Goal: Task Accomplishment & Management: Use online tool/utility

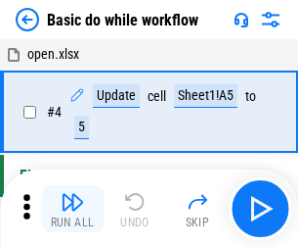
click at [72, 208] on img "button" at bounding box center [72, 201] width 23 height 23
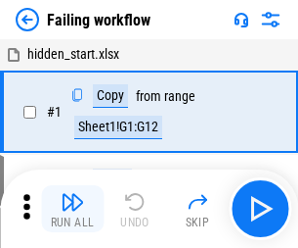
click at [72, 208] on img "button" at bounding box center [72, 201] width 23 height 23
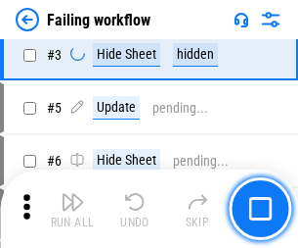
scroll to position [415, 0]
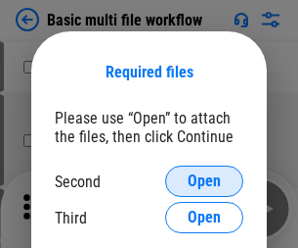
click at [204, 181] on span "Open" at bounding box center [204, 181] width 33 height 16
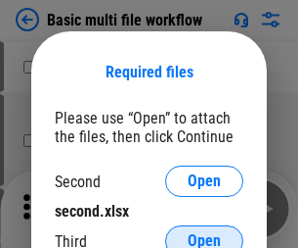
click at [204, 233] on span "Open" at bounding box center [204, 241] width 33 height 16
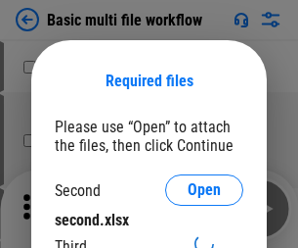
scroll to position [9, 0]
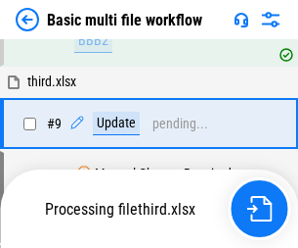
scroll to position [681, 0]
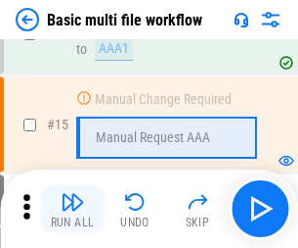
click at [72, 208] on img "button" at bounding box center [72, 201] width 23 height 23
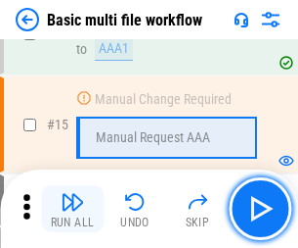
scroll to position [1302, 0]
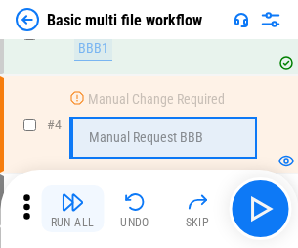
click at [72, 208] on img "button" at bounding box center [72, 201] width 23 height 23
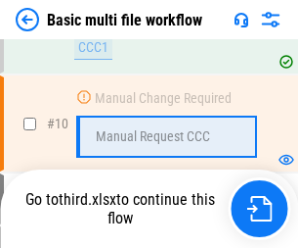
scroll to position [917, 0]
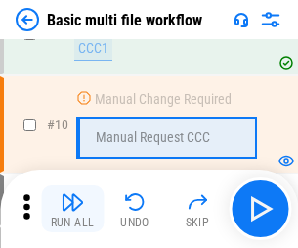
click at [72, 208] on img "button" at bounding box center [72, 201] width 23 height 23
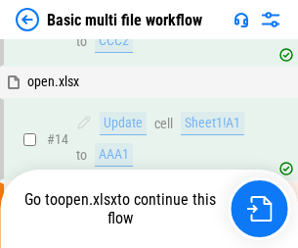
scroll to position [1023, 0]
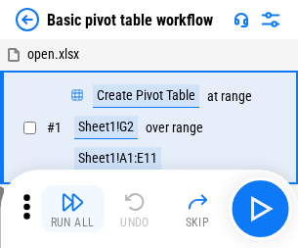
click at [72, 208] on img "button" at bounding box center [72, 201] width 23 height 23
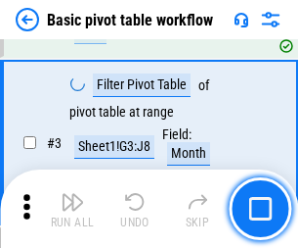
scroll to position [469, 0]
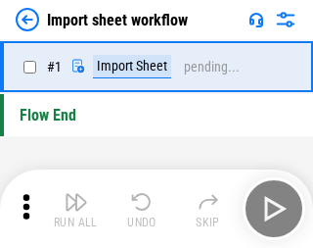
click at [72, 208] on img "button" at bounding box center [76, 201] width 23 height 23
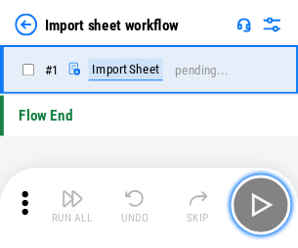
scroll to position [7, 0]
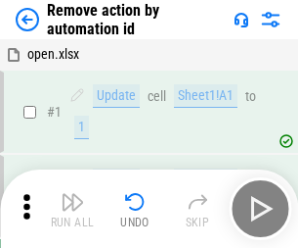
scroll to position [72, 0]
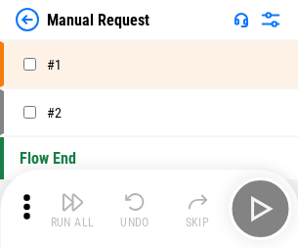
click at [72, 208] on img "button" at bounding box center [72, 201] width 23 height 23
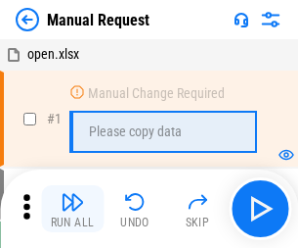
click at [72, 208] on img "button" at bounding box center [72, 201] width 23 height 23
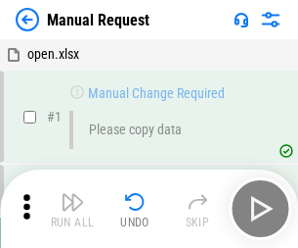
scroll to position [67, 0]
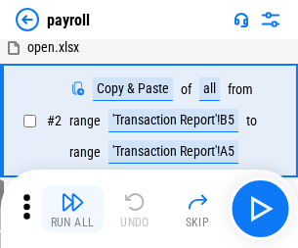
click at [72, 208] on img "button" at bounding box center [72, 201] width 23 height 23
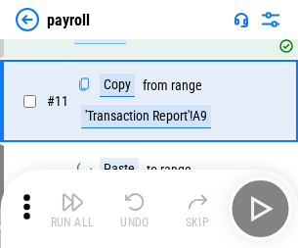
scroll to position [142, 0]
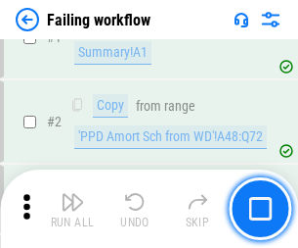
scroll to position [316, 0]
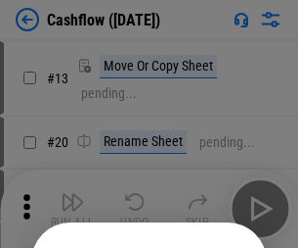
scroll to position [191, 0]
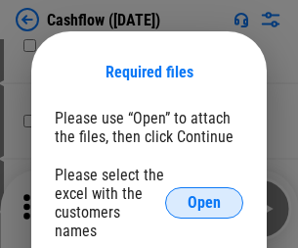
click at [204, 195] on span "Open" at bounding box center [204, 203] width 33 height 16
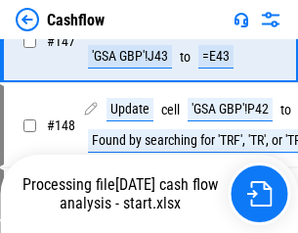
scroll to position [1703, 0]
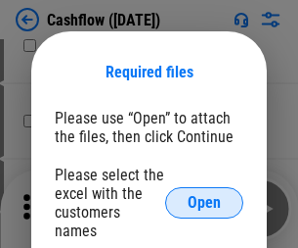
click at [204, 195] on span "Open" at bounding box center [204, 203] width 33 height 16
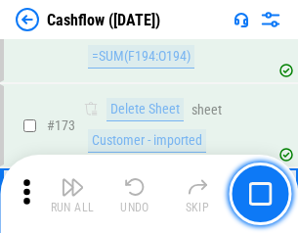
scroll to position [2071, 0]
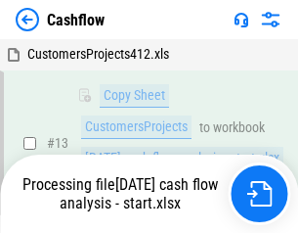
scroll to position [393, 0]
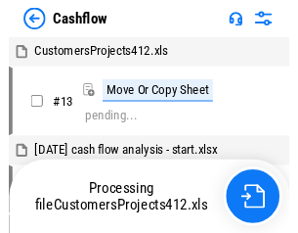
scroll to position [23, 0]
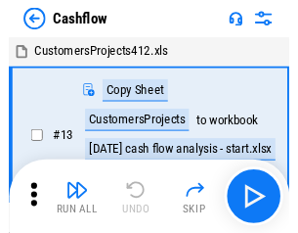
scroll to position [23, 0]
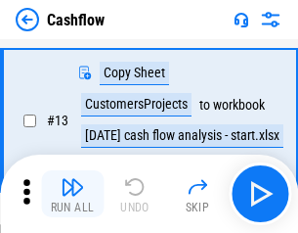
click at [72, 194] on img "button" at bounding box center [72, 186] width 23 height 23
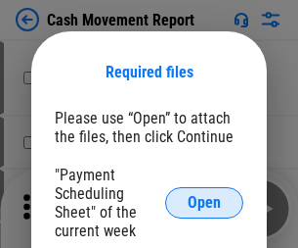
click at [204, 203] on span "Open" at bounding box center [204, 203] width 33 height 16
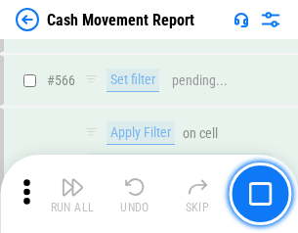
scroll to position [8968, 0]
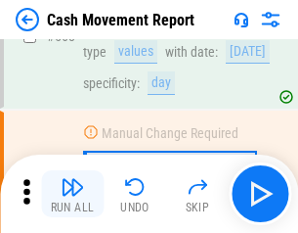
click at [72, 194] on img "button" at bounding box center [72, 186] width 23 height 23
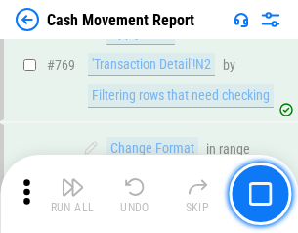
scroll to position [10873, 0]
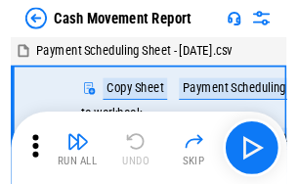
scroll to position [35, 0]
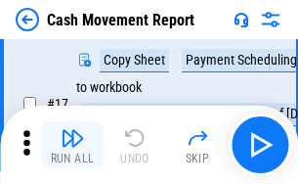
click at [72, 145] on img "button" at bounding box center [72, 137] width 23 height 23
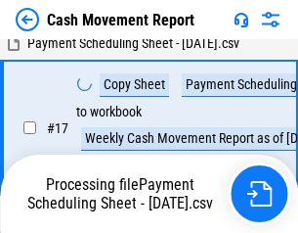
scroll to position [307, 0]
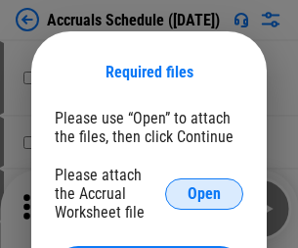
click at [204, 193] on span "Open" at bounding box center [204, 194] width 33 height 16
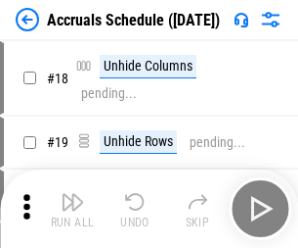
scroll to position [188, 0]
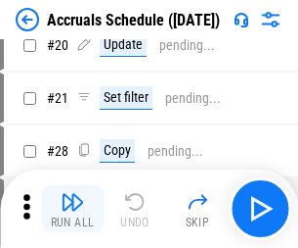
click at [72, 208] on img "button" at bounding box center [72, 201] width 23 height 23
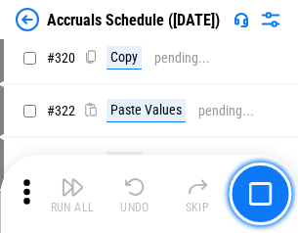
scroll to position [3640, 0]
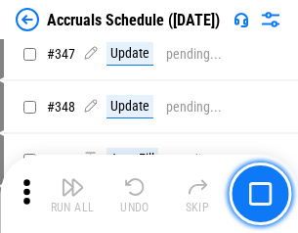
click at [72, 194] on img "button" at bounding box center [72, 186] width 23 height 23
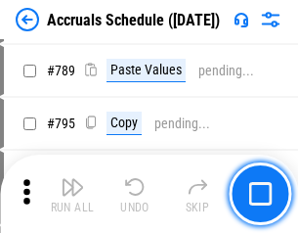
scroll to position [8220, 0]
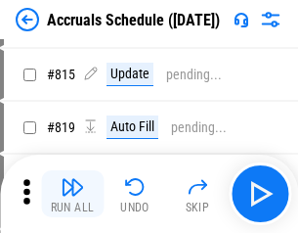
click at [72, 194] on img "button" at bounding box center [72, 186] width 23 height 23
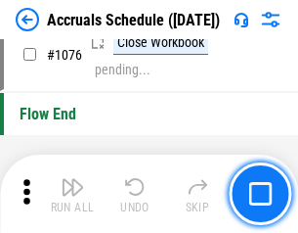
scroll to position [11719, 0]
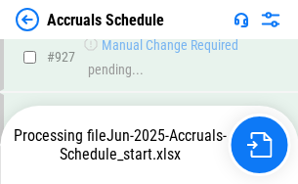
scroll to position [10344, 0]
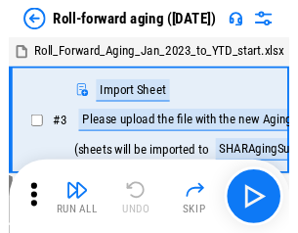
scroll to position [3, 0]
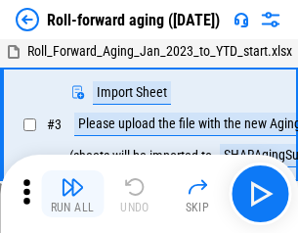
click at [72, 194] on img "button" at bounding box center [72, 186] width 23 height 23
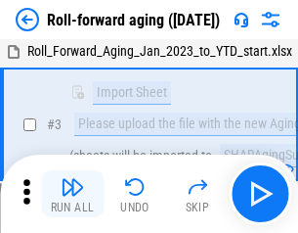
click at [72, 194] on img "button" at bounding box center [72, 186] width 23 height 23
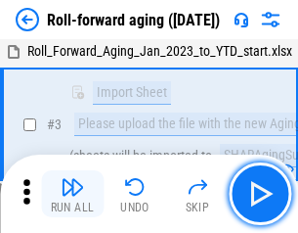
scroll to position [126, 0]
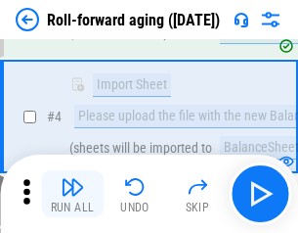
click at [72, 194] on img "button" at bounding box center [72, 186] width 23 height 23
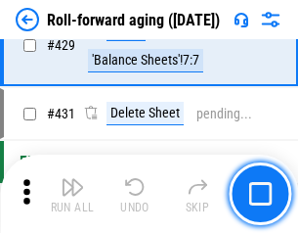
scroll to position [6785, 0]
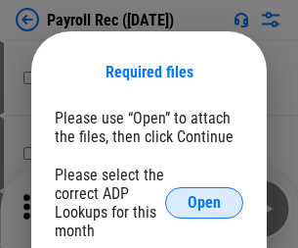
click at [204, 203] on span "Open" at bounding box center [204, 203] width 33 height 16
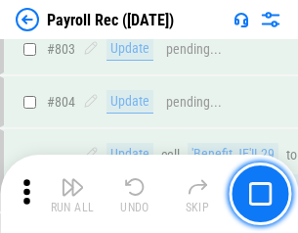
scroll to position [12432, 0]
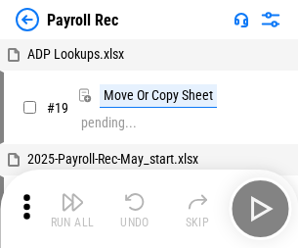
click at [72, 208] on img "button" at bounding box center [72, 201] width 23 height 23
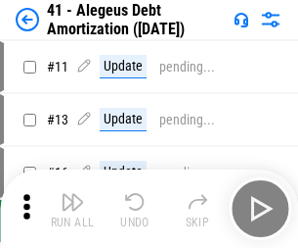
click at [72, 208] on img "button" at bounding box center [72, 201] width 23 height 23
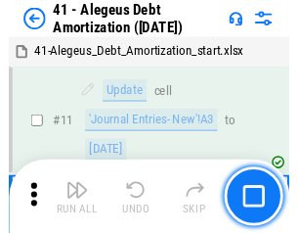
scroll to position [242, 0]
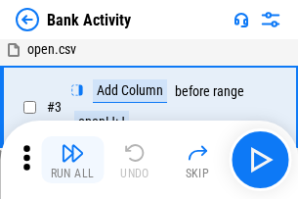
click at [72, 159] on img "button" at bounding box center [72, 152] width 23 height 23
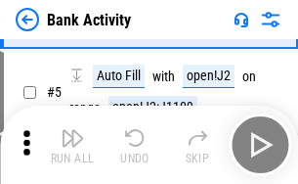
scroll to position [104, 0]
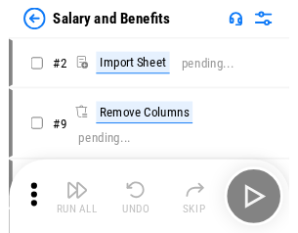
scroll to position [26, 0]
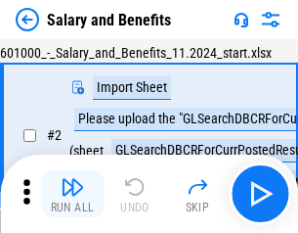
click at [72, 194] on img "button" at bounding box center [72, 186] width 23 height 23
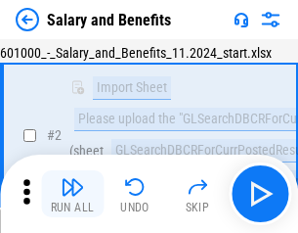
click at [72, 194] on img "button" at bounding box center [72, 186] width 23 height 23
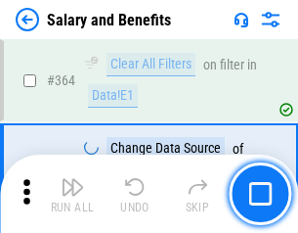
scroll to position [9215, 0]
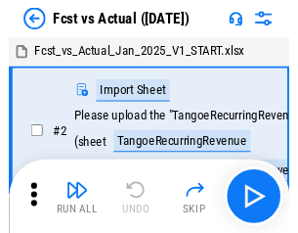
scroll to position [25, 0]
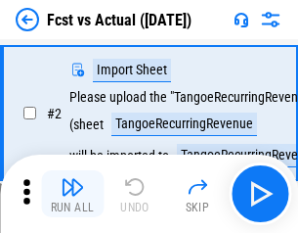
click at [72, 194] on img "button" at bounding box center [72, 186] width 23 height 23
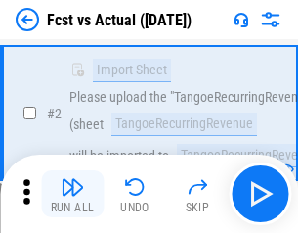
click at [72, 194] on img "button" at bounding box center [72, 186] width 23 height 23
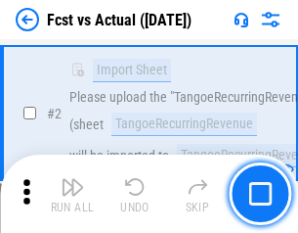
scroll to position [183, 0]
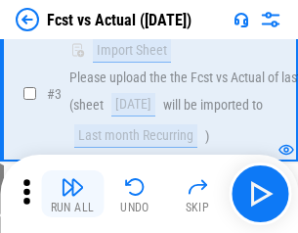
click at [72, 194] on img "button" at bounding box center [72, 186] width 23 height 23
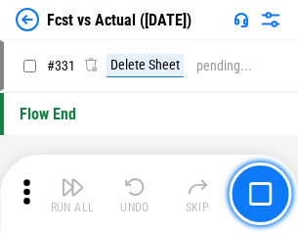
scroll to position [9366, 0]
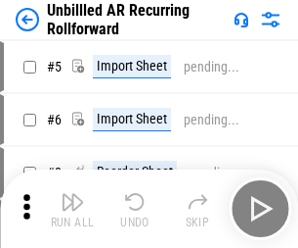
click at [72, 194] on img "button" at bounding box center [72, 201] width 23 height 23
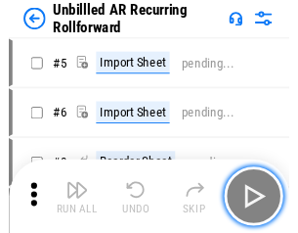
scroll to position [42, 0]
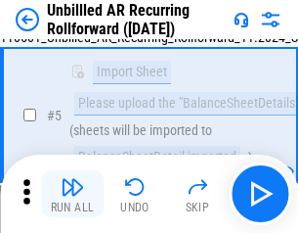
click at [72, 194] on img "button" at bounding box center [72, 186] width 23 height 23
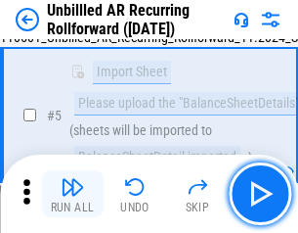
scroll to position [184, 0]
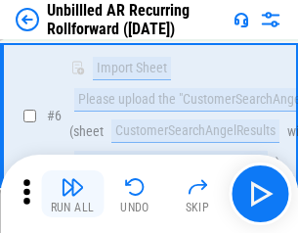
click at [72, 194] on img "button" at bounding box center [72, 186] width 23 height 23
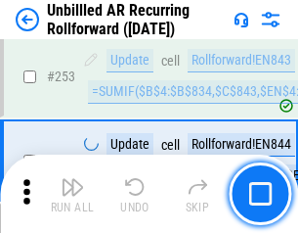
scroll to position [6646, 0]
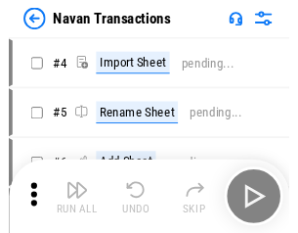
scroll to position [31, 0]
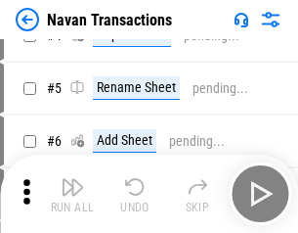
click at [72, 194] on img "button" at bounding box center [72, 186] width 23 height 23
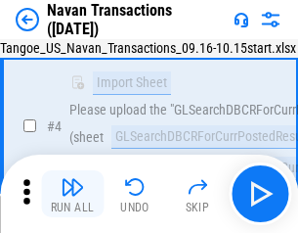
click at [72, 194] on img "button" at bounding box center [72, 186] width 23 height 23
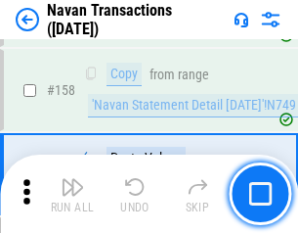
scroll to position [6344, 0]
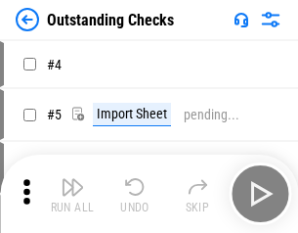
click at [72, 194] on img "button" at bounding box center [72, 186] width 23 height 23
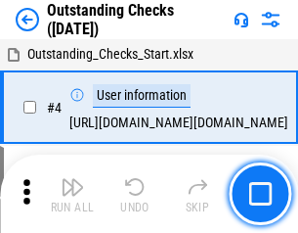
scroll to position [82, 0]
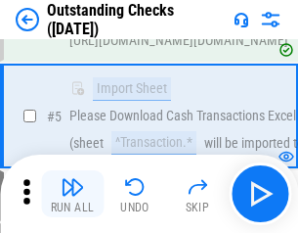
click at [72, 194] on img "button" at bounding box center [72, 186] width 23 height 23
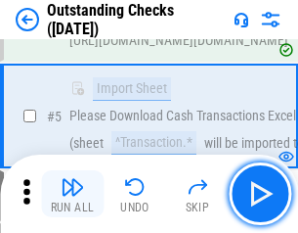
scroll to position [204, 0]
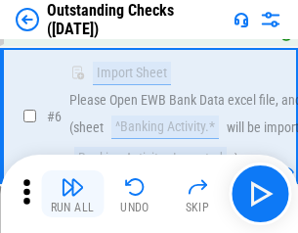
click at [72, 194] on img "button" at bounding box center [72, 186] width 23 height 23
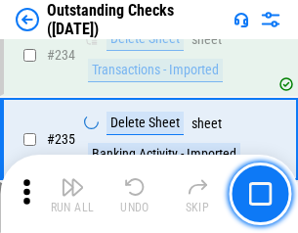
scroll to position [5942, 0]
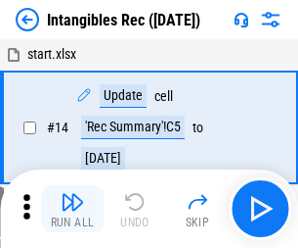
click at [72, 208] on img "button" at bounding box center [72, 201] width 23 height 23
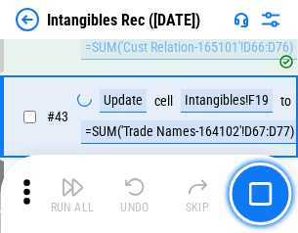
scroll to position [762, 0]
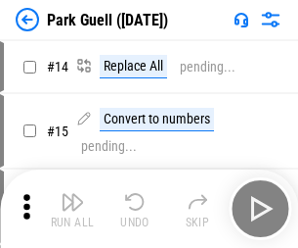
click at [72, 194] on img "button" at bounding box center [72, 201] width 23 height 23
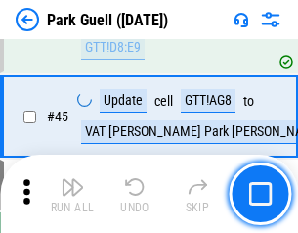
scroll to position [2447, 0]
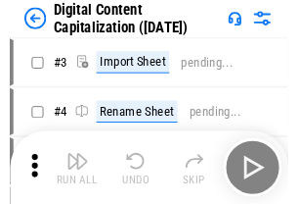
scroll to position [57, 0]
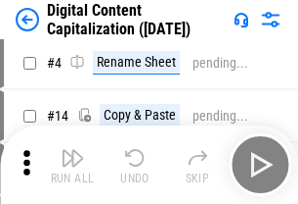
click at [72, 164] on img "button" at bounding box center [72, 157] width 23 height 23
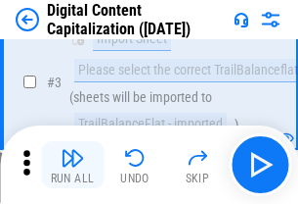
click at [72, 164] on img "button" at bounding box center [72, 157] width 23 height 23
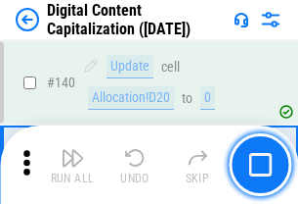
scroll to position [2075, 0]
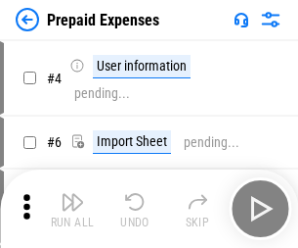
click at [72, 194] on img "button" at bounding box center [72, 201] width 23 height 23
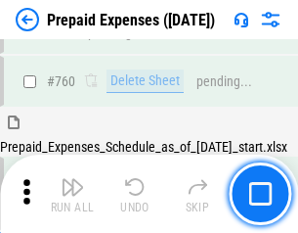
scroll to position [5423, 0]
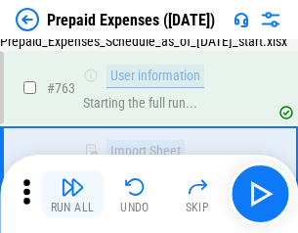
click at [72, 194] on img "button" at bounding box center [72, 186] width 23 height 23
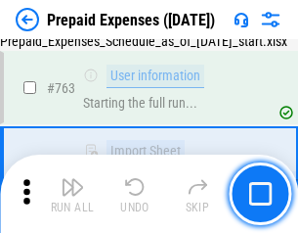
scroll to position [5539, 0]
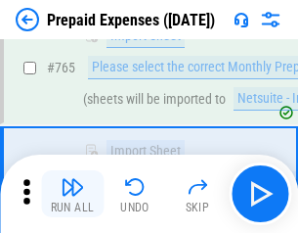
click at [72, 194] on img "button" at bounding box center [72, 186] width 23 height 23
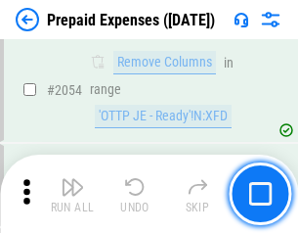
scroll to position [20454, 0]
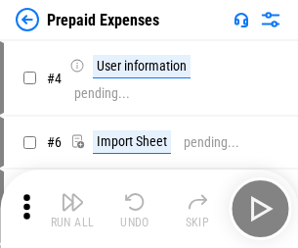
click at [72, 208] on img "button" at bounding box center [72, 201] width 23 height 23
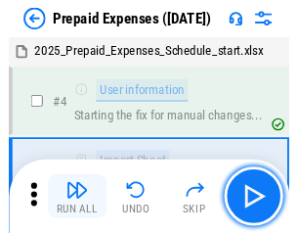
scroll to position [86, 0]
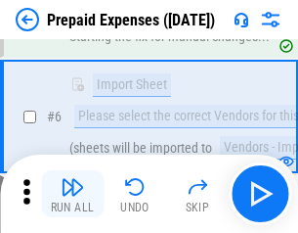
click at [72, 194] on img "button" at bounding box center [72, 186] width 23 height 23
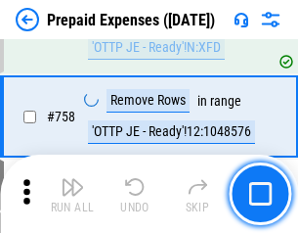
scroll to position [6972, 0]
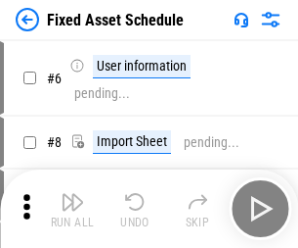
click at [72, 208] on img "button" at bounding box center [72, 201] width 23 height 23
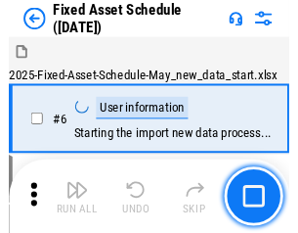
scroll to position [106, 0]
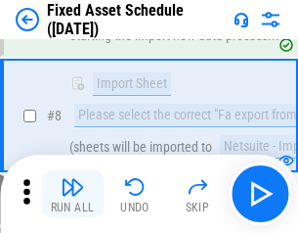
click at [72, 194] on img "button" at bounding box center [72, 186] width 23 height 23
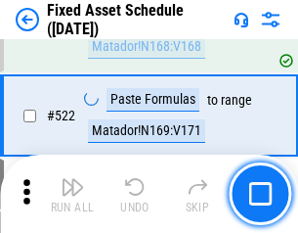
scroll to position [6801, 0]
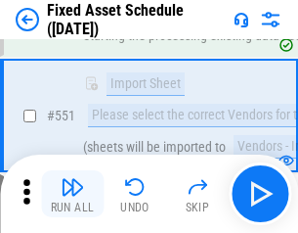
click at [72, 194] on img "button" at bounding box center [72, 186] width 23 height 23
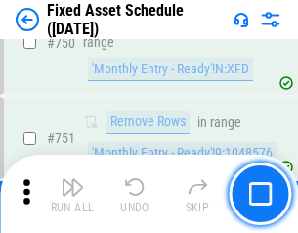
scroll to position [9539, 0]
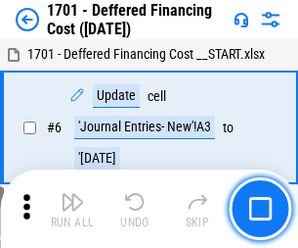
scroll to position [235, 0]
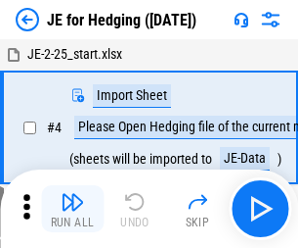
click at [72, 194] on img "button" at bounding box center [72, 201] width 23 height 23
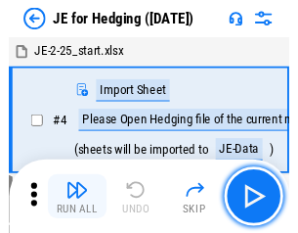
scroll to position [3, 0]
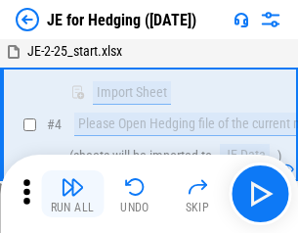
click at [72, 194] on img "button" at bounding box center [72, 186] width 23 height 23
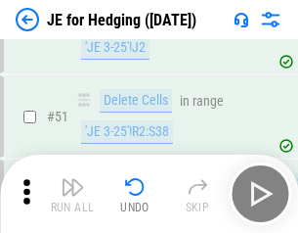
scroll to position [1267, 0]
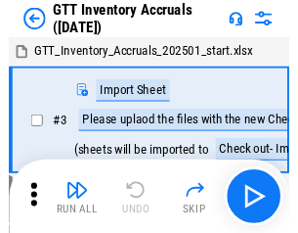
scroll to position [3, 0]
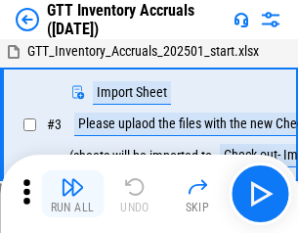
click at [72, 194] on img "button" at bounding box center [72, 186] width 23 height 23
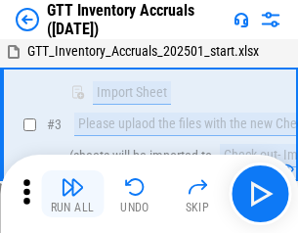
click at [72, 194] on img "button" at bounding box center [72, 186] width 23 height 23
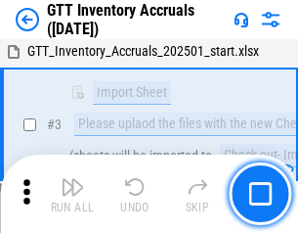
scroll to position [126, 0]
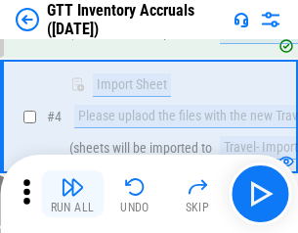
click at [72, 194] on img "button" at bounding box center [72, 186] width 23 height 23
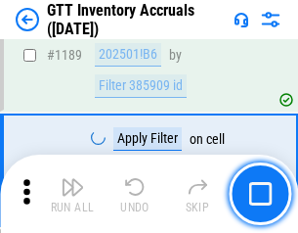
scroll to position [15978, 0]
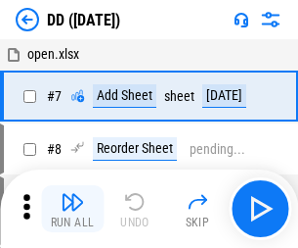
click at [72, 208] on img "button" at bounding box center [72, 201] width 23 height 23
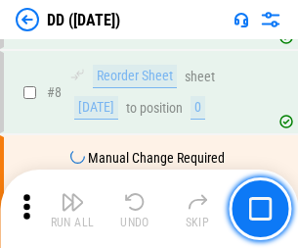
scroll to position [189, 0]
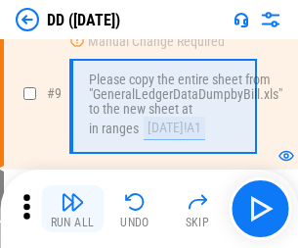
click at [72, 208] on img "button" at bounding box center [72, 201] width 23 height 23
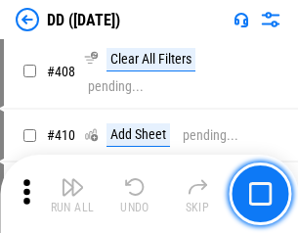
scroll to position [8755, 0]
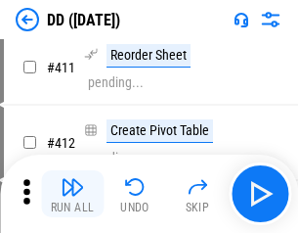
click at [72, 194] on img "button" at bounding box center [72, 186] width 23 height 23
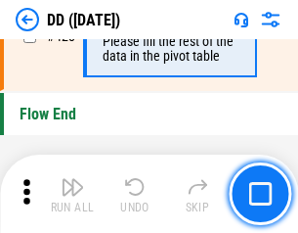
scroll to position [9365, 0]
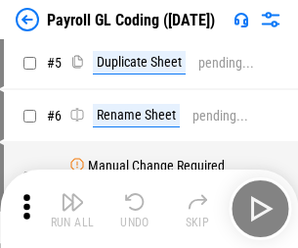
click at [72, 208] on img "button" at bounding box center [72, 201] width 23 height 23
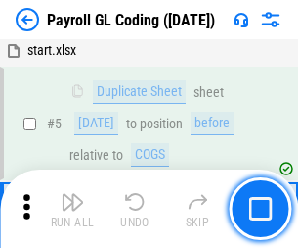
scroll to position [235, 0]
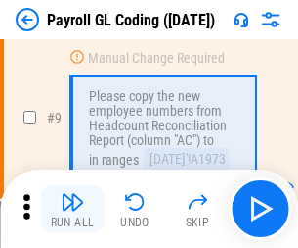
click at [72, 208] on img "button" at bounding box center [72, 201] width 23 height 23
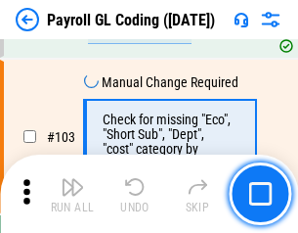
scroll to position [4591, 0]
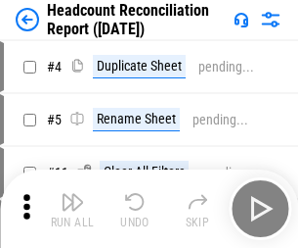
click at [72, 208] on img "button" at bounding box center [72, 201] width 23 height 23
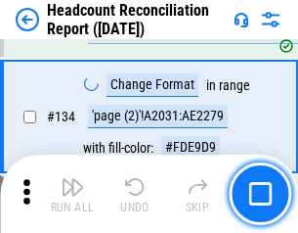
scroll to position [2352, 0]
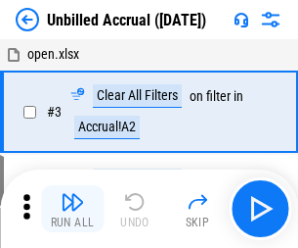
click at [72, 208] on img "button" at bounding box center [72, 201] width 23 height 23
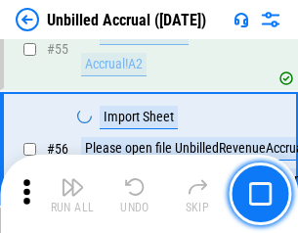
scroll to position [2043, 0]
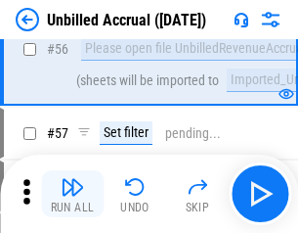
click at [72, 194] on img "button" at bounding box center [72, 186] width 23 height 23
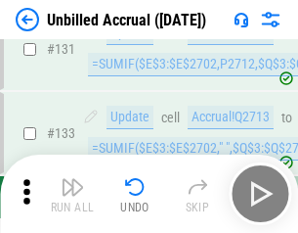
scroll to position [5828, 0]
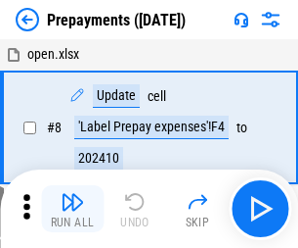
click at [72, 208] on img "button" at bounding box center [72, 201] width 23 height 23
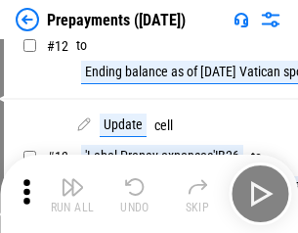
scroll to position [122, 0]
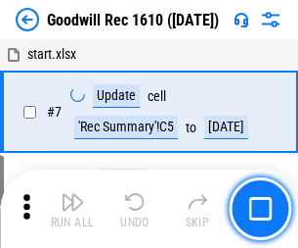
scroll to position [335, 0]
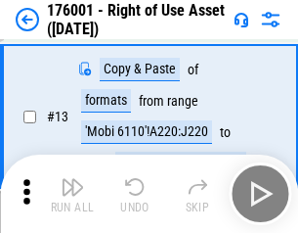
scroll to position [126, 0]
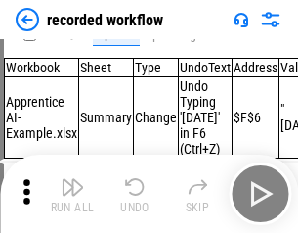
click at [72, 194] on img "button" at bounding box center [72, 186] width 23 height 23
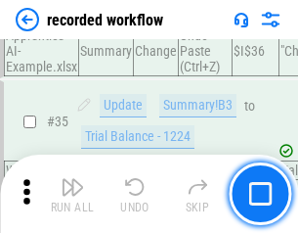
scroll to position [6116, 0]
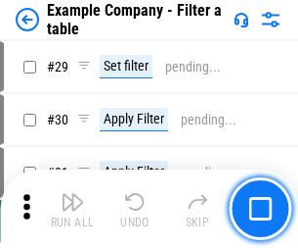
scroll to position [1790, 0]
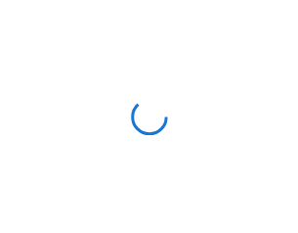
scroll to position [30, 0]
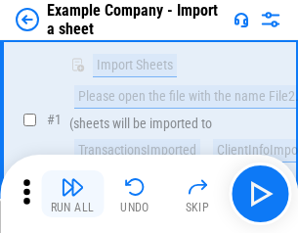
click at [72, 194] on img "button" at bounding box center [72, 186] width 23 height 23
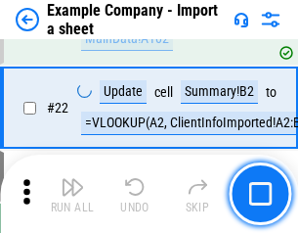
scroll to position [432, 0]
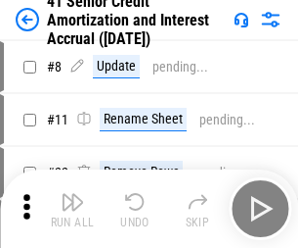
click at [72, 194] on img "button" at bounding box center [72, 201] width 23 height 23
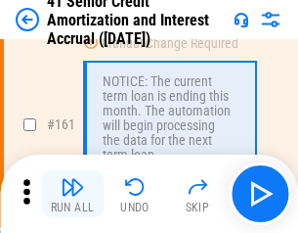
click at [72, 194] on img "button" at bounding box center [72, 186] width 23 height 23
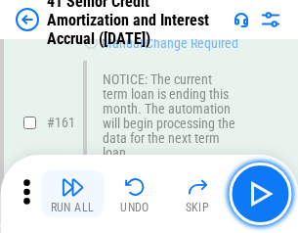
scroll to position [2093, 0]
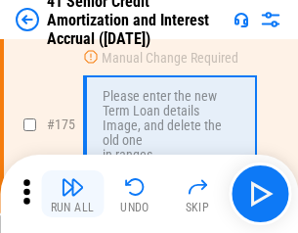
click at [72, 194] on img "button" at bounding box center [72, 186] width 23 height 23
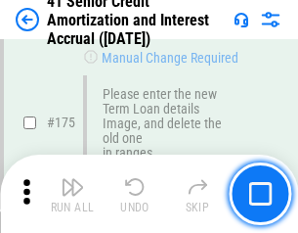
scroll to position [2291, 0]
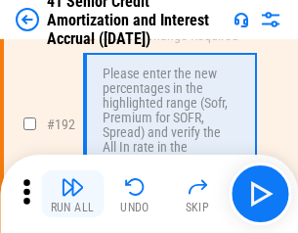
click at [72, 194] on img "button" at bounding box center [72, 186] width 23 height 23
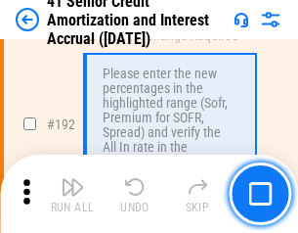
scroll to position [2497, 0]
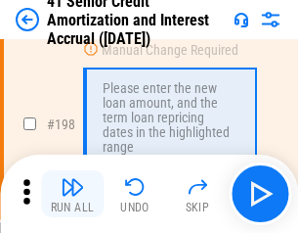
click at [72, 194] on img "button" at bounding box center [72, 186] width 23 height 23
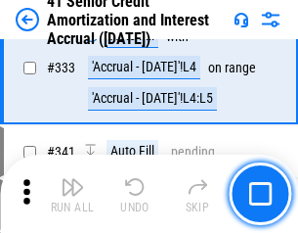
scroll to position [4999, 0]
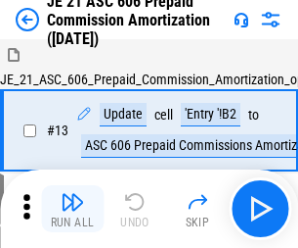
click at [72, 194] on img "button" at bounding box center [72, 201] width 23 height 23
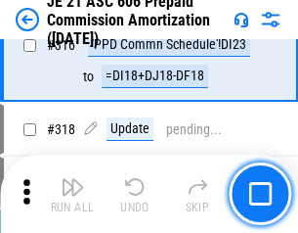
scroll to position [3653, 0]
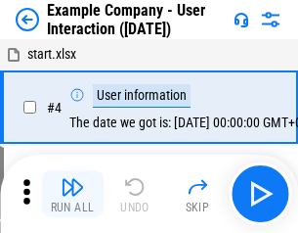
click at [72, 194] on img "button" at bounding box center [72, 186] width 23 height 23
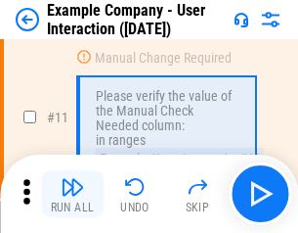
click at [72, 194] on img "button" at bounding box center [72, 186] width 23 height 23
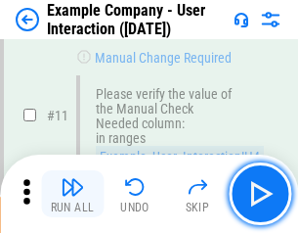
scroll to position [424, 0]
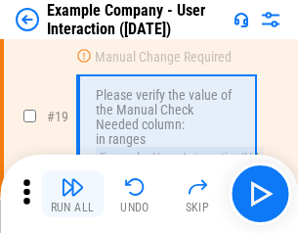
click at [72, 194] on img "button" at bounding box center [72, 186] width 23 height 23
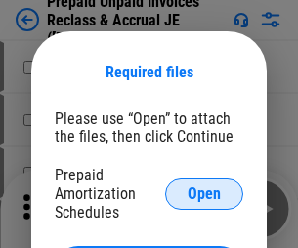
click at [204, 193] on span "Open" at bounding box center [204, 194] width 33 height 16
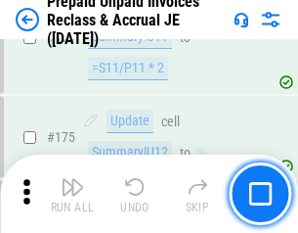
scroll to position [2642, 0]
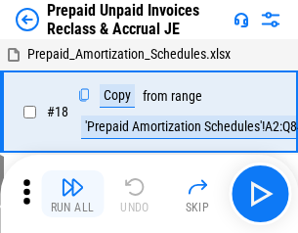
click at [72, 194] on img "button" at bounding box center [72, 186] width 23 height 23
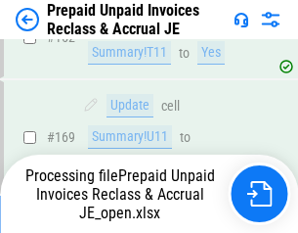
scroll to position [1702, 0]
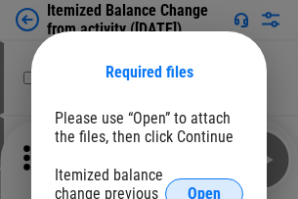
click at [204, 186] on span "Open" at bounding box center [204, 194] width 33 height 16
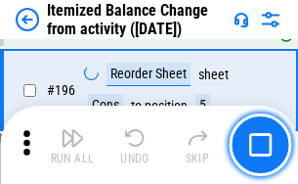
scroll to position [3766, 0]
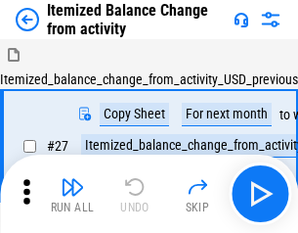
scroll to position [30, 0]
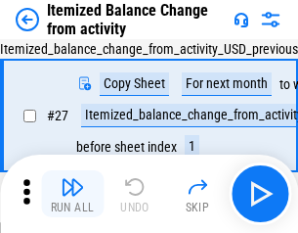
click at [72, 194] on img "button" at bounding box center [72, 186] width 23 height 23
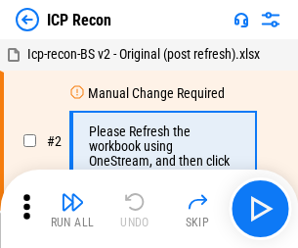
scroll to position [9, 0]
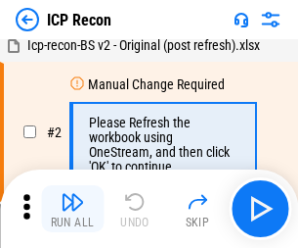
click at [72, 208] on img "button" at bounding box center [72, 201] width 23 height 23
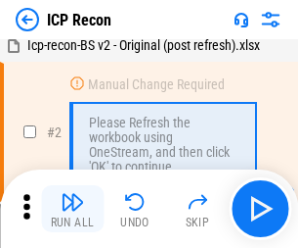
click at [72, 208] on img "button" at bounding box center [72, 201] width 23 height 23
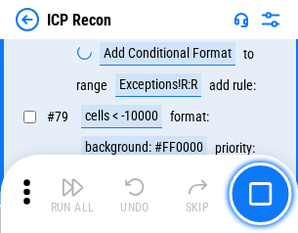
scroll to position [1918, 0]
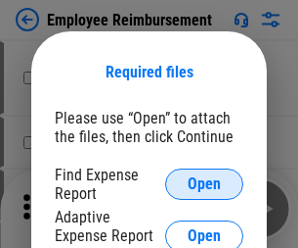
click at [204, 184] on span "Open" at bounding box center [204, 184] width 33 height 16
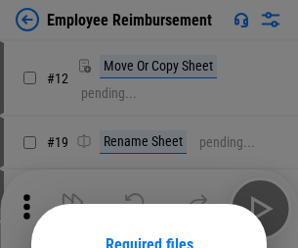
scroll to position [172, 0]
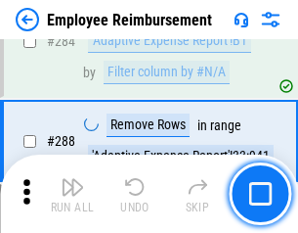
scroll to position [5319, 0]
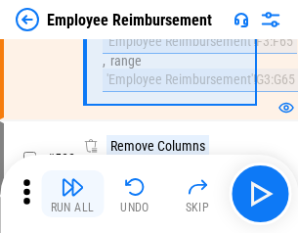
click at [72, 194] on img "button" at bounding box center [72, 186] width 23 height 23
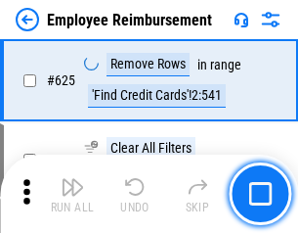
scroll to position [11715, 0]
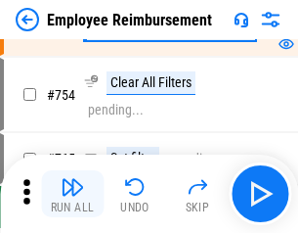
click at [72, 194] on img "button" at bounding box center [72, 186] width 23 height 23
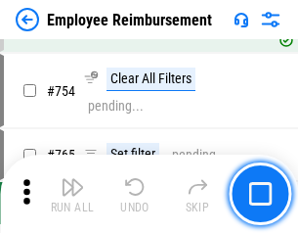
scroll to position [13728, 0]
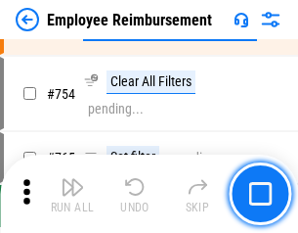
click at [72, 194] on img "button" at bounding box center [72, 186] width 23 height 23
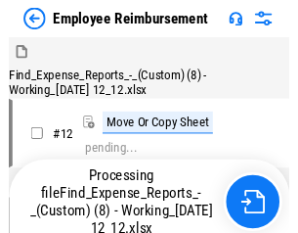
scroll to position [67, 0]
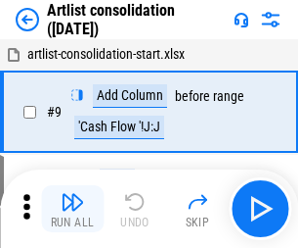
click at [72, 208] on img "button" at bounding box center [72, 201] width 23 height 23
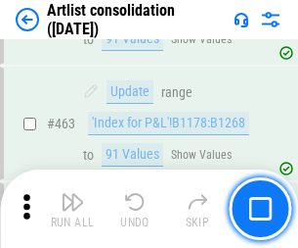
scroll to position [8568, 0]
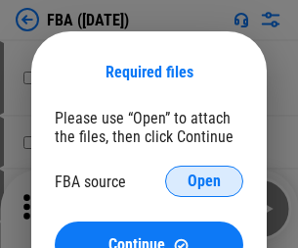
click at [204, 181] on span "Open" at bounding box center [204, 181] width 33 height 16
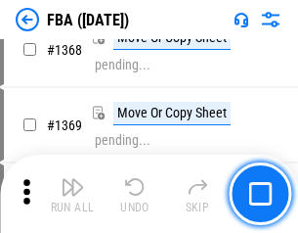
scroll to position [21014, 0]
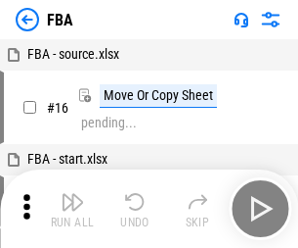
scroll to position [20, 0]
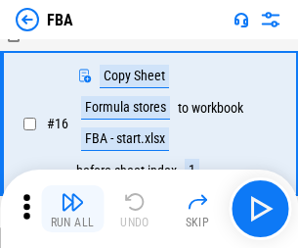
click at [72, 208] on img "button" at bounding box center [72, 201] width 23 height 23
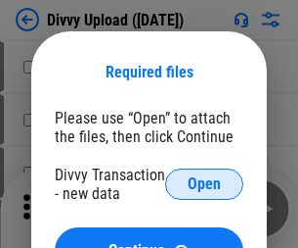
click at [204, 184] on span "Open" at bounding box center [204, 184] width 33 height 16
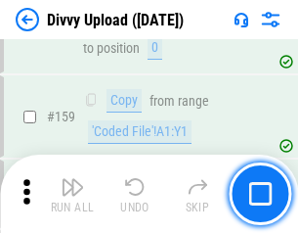
scroll to position [2026, 0]
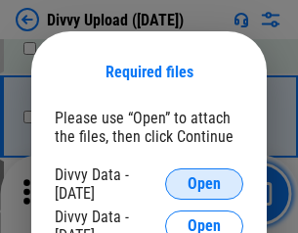
click at [204, 184] on span "Open" at bounding box center [204, 184] width 33 height 16
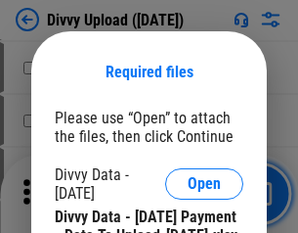
scroll to position [3324, 0]
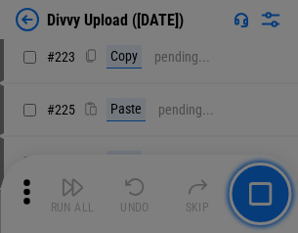
scroll to position [3905, 0]
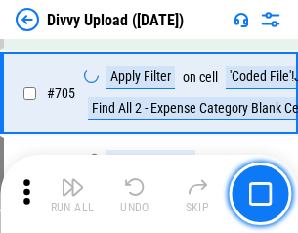
scroll to position [13386, 0]
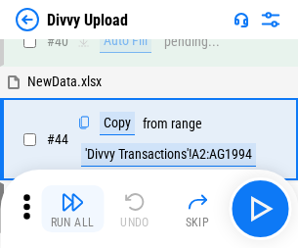
click at [72, 208] on img "button" at bounding box center [72, 201] width 23 height 23
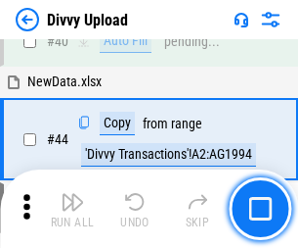
scroll to position [215, 0]
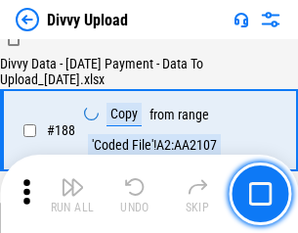
scroll to position [2303, 0]
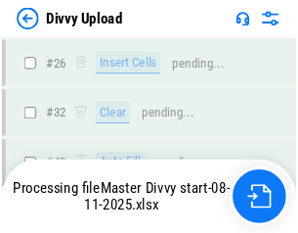
scroll to position [2026, 0]
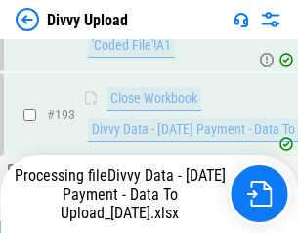
scroll to position [2637, 0]
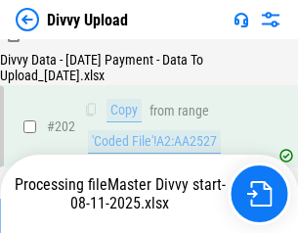
scroll to position [3166, 0]
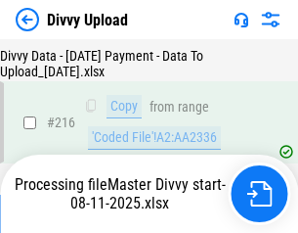
scroll to position [4029, 0]
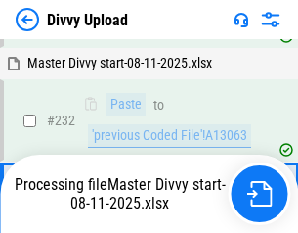
scroll to position [4956, 0]
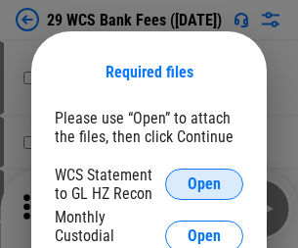
click at [204, 184] on span "Open" at bounding box center [204, 184] width 33 height 16
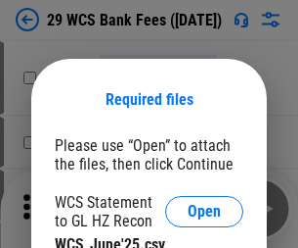
scroll to position [27, 0]
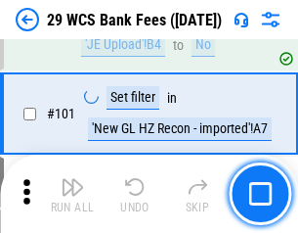
scroll to position [1907, 0]
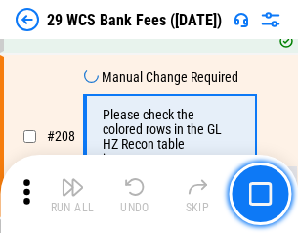
click at [72, 194] on img "button" at bounding box center [72, 186] width 23 height 23
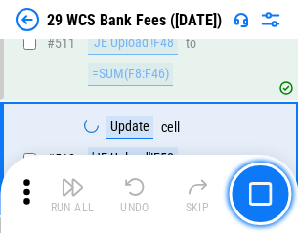
scroll to position [9845, 0]
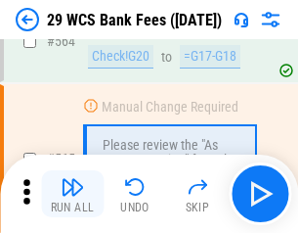
click at [72, 194] on img "button" at bounding box center [72, 186] width 23 height 23
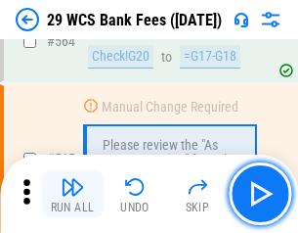
scroll to position [10582, 0]
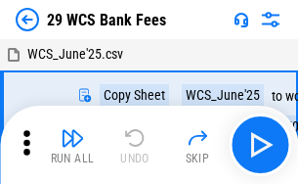
scroll to position [35, 0]
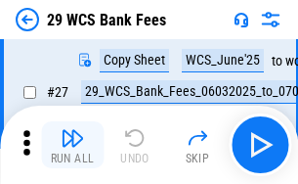
click at [72, 145] on img "button" at bounding box center [72, 137] width 23 height 23
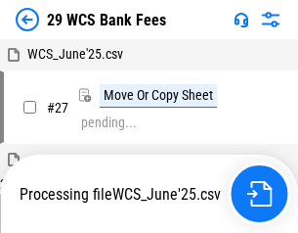
scroll to position [11, 0]
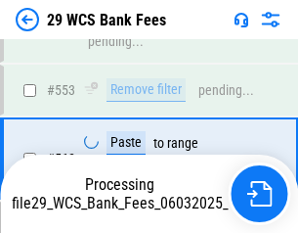
scroll to position [10560, 0]
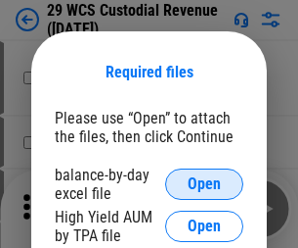
click at [204, 184] on span "Open" at bounding box center [204, 184] width 33 height 16
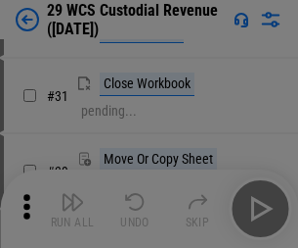
scroll to position [420, 0]
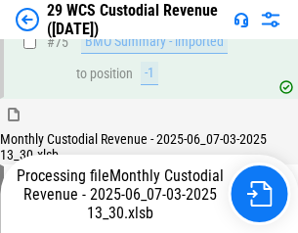
scroll to position [2044, 0]
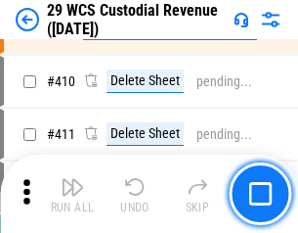
click at [72, 194] on img "button" at bounding box center [72, 186] width 23 height 23
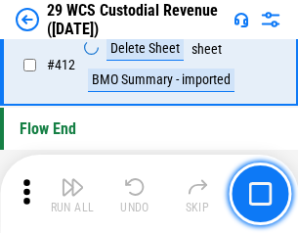
scroll to position [9345, 0]
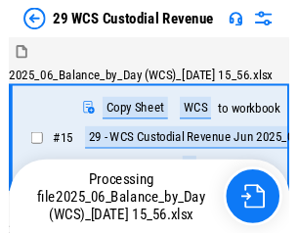
scroll to position [47, 0]
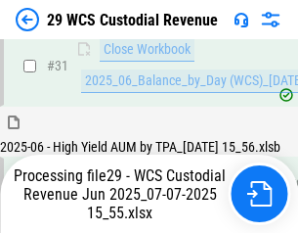
scroll to position [1005, 0]
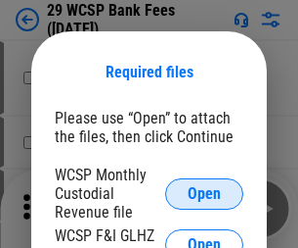
click at [204, 193] on span "Open" at bounding box center [204, 194] width 33 height 16
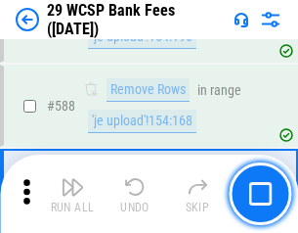
scroll to position [7702, 0]
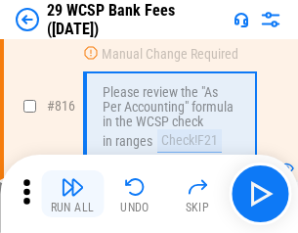
click at [72, 194] on img "button" at bounding box center [72, 186] width 23 height 23
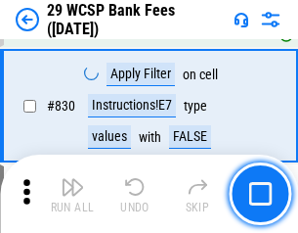
scroll to position [12415, 0]
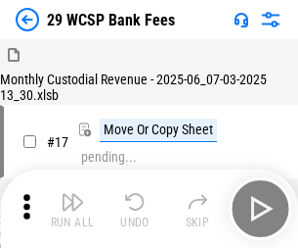
click at [72, 194] on img "button" at bounding box center [72, 201] width 23 height 23
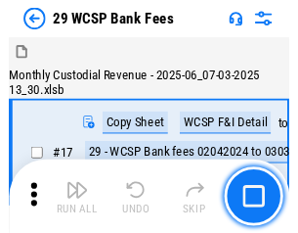
scroll to position [47, 0]
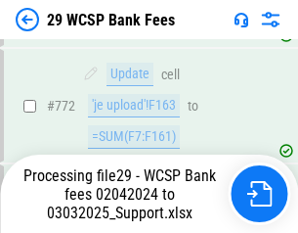
scroll to position [10842, 0]
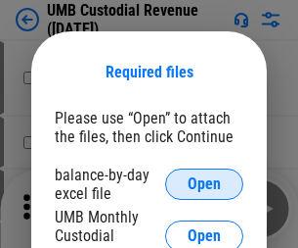
click at [204, 184] on span "Open" at bounding box center [204, 184] width 33 height 16
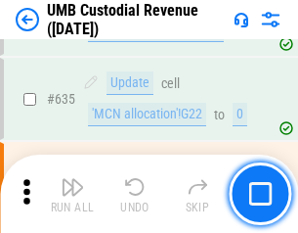
scroll to position [10240, 0]
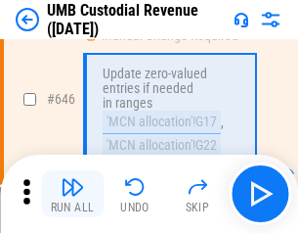
click at [72, 194] on img "button" at bounding box center [72, 186] width 23 height 23
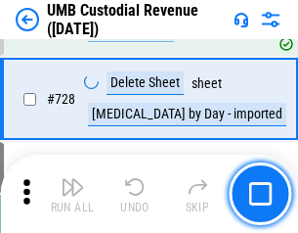
scroll to position [12071, 0]
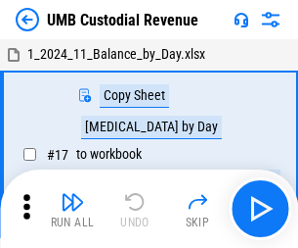
scroll to position [15, 0]
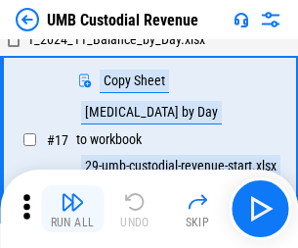
click at [72, 208] on img "button" at bounding box center [72, 201] width 23 height 23
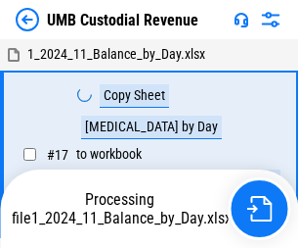
scroll to position [15, 0]
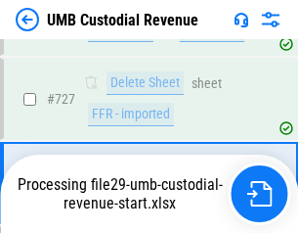
scroll to position [11941, 0]
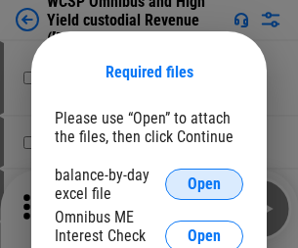
click at [204, 184] on span "Open" at bounding box center [204, 184] width 33 height 16
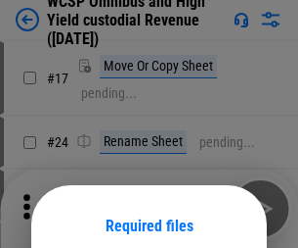
scroll to position [154, 0]
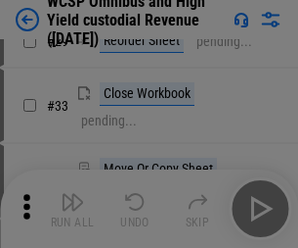
scroll to position [447, 0]
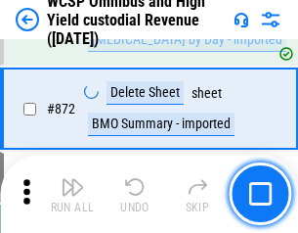
scroll to position [16561, 0]
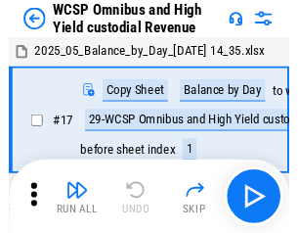
scroll to position [11, 0]
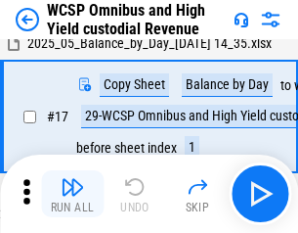
click at [72, 194] on img "button" at bounding box center [72, 186] width 23 height 23
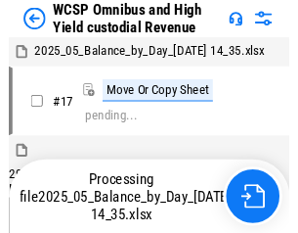
scroll to position [11, 0]
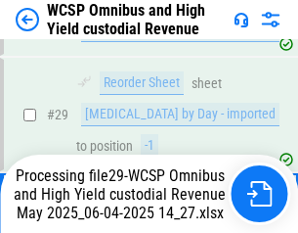
scroll to position [407, 0]
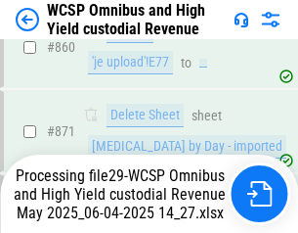
scroll to position [16515, 0]
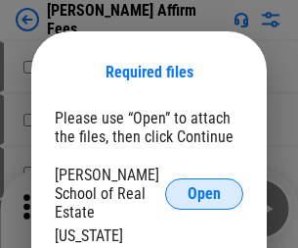
click at [204, 186] on span "Open" at bounding box center [204, 194] width 33 height 16
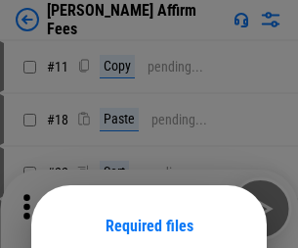
scroll to position [154, 0]
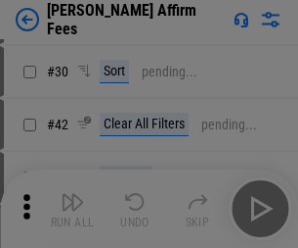
scroll to position [398, 0]
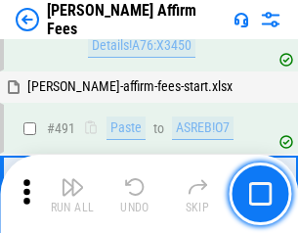
scroll to position [5321, 0]
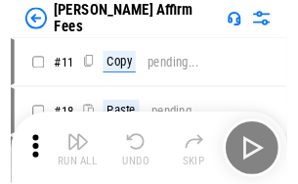
scroll to position [20, 0]
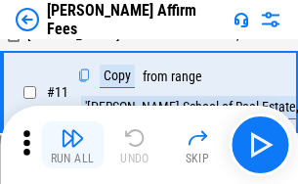
click at [72, 145] on img "button" at bounding box center [72, 137] width 23 height 23
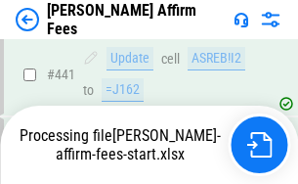
scroll to position [5132, 0]
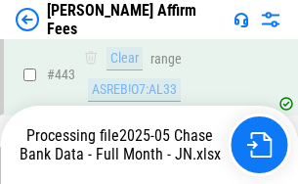
scroll to position [5161, 0]
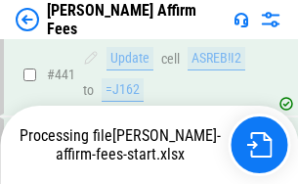
scroll to position [5132, 0]
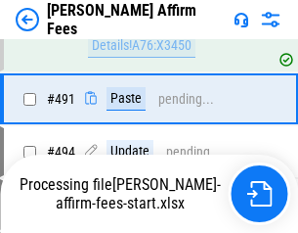
scroll to position [5221, 0]
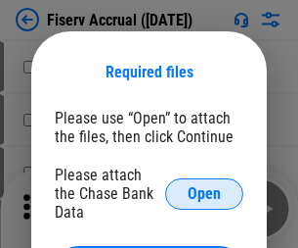
click at [204, 186] on span "Open" at bounding box center [204, 194] width 33 height 16
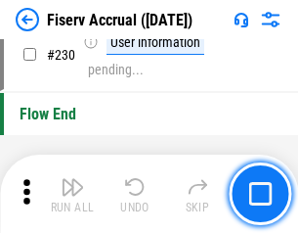
scroll to position [6200, 0]
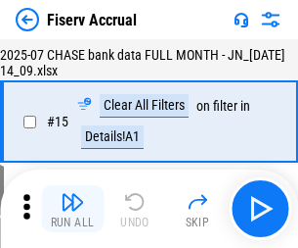
click at [72, 208] on img "button" at bounding box center [72, 201] width 23 height 23
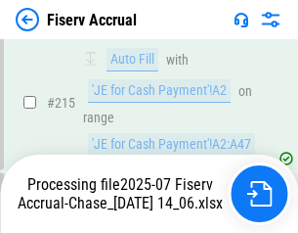
scroll to position [5938, 0]
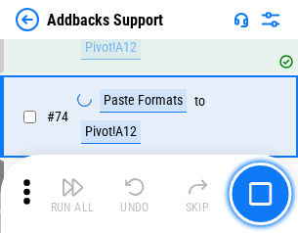
scroll to position [1425, 0]
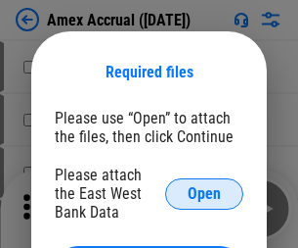
click at [204, 193] on span "Open" at bounding box center [204, 194] width 33 height 16
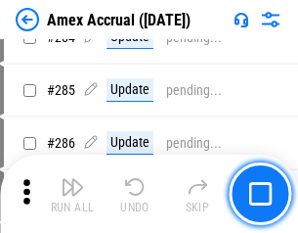
scroll to position [5220, 0]
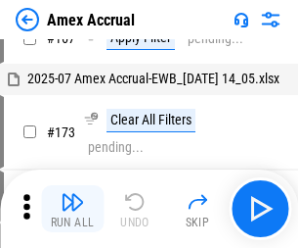
click at [72, 208] on img "button" at bounding box center [72, 201] width 23 height 23
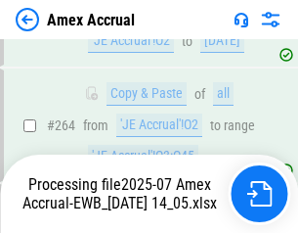
scroll to position [5589, 0]
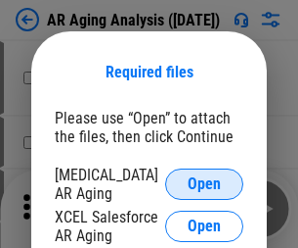
click at [204, 181] on span "Open" at bounding box center [204, 184] width 33 height 16
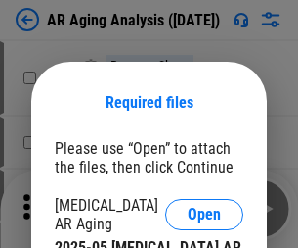
scroll to position [30, 0]
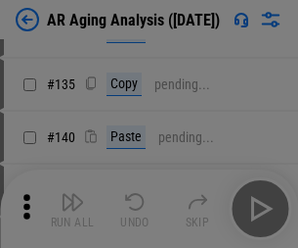
scroll to position [589, 0]
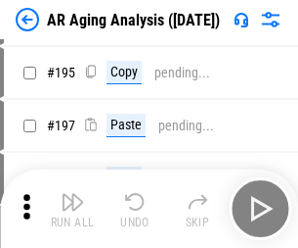
scroll to position [1716, 0]
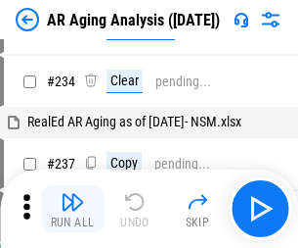
click at [72, 208] on img "button" at bounding box center [72, 201] width 23 height 23
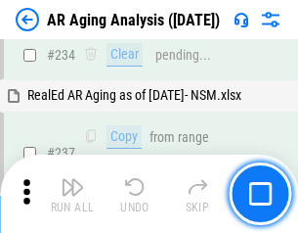
scroll to position [3033, 0]
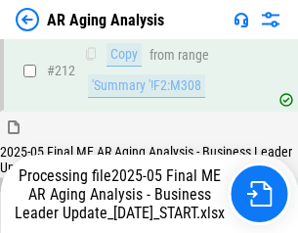
scroll to position [3011, 0]
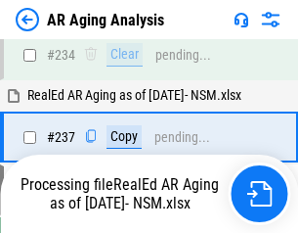
scroll to position [3011, 0]
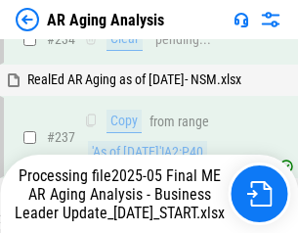
scroll to position [3092, 0]
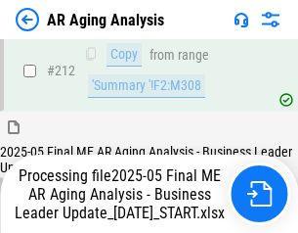
scroll to position [3011, 0]
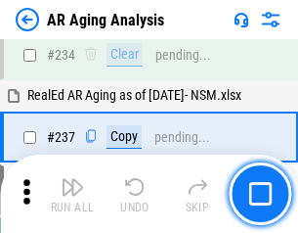
scroll to position [3011, 0]
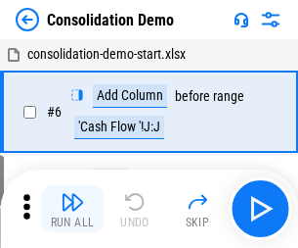
click at [72, 208] on img "button" at bounding box center [72, 201] width 23 height 23
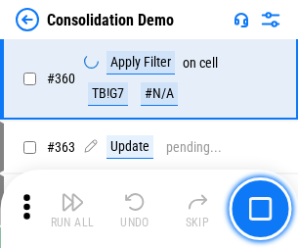
scroll to position [6558, 0]
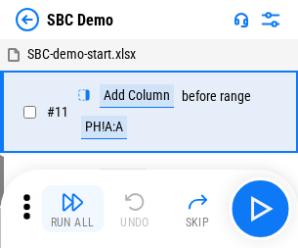
click at [72, 208] on img "button" at bounding box center [72, 201] width 23 height 23
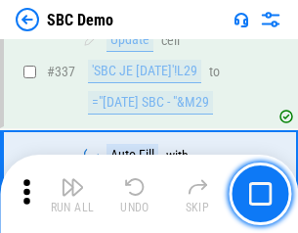
scroll to position [5147, 0]
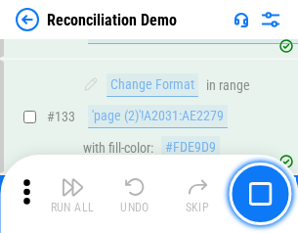
scroll to position [2324, 0]
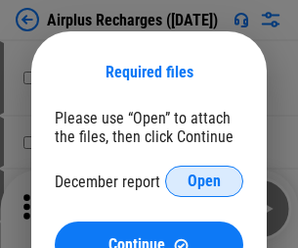
click at [204, 181] on span "Open" at bounding box center [204, 181] width 33 height 16
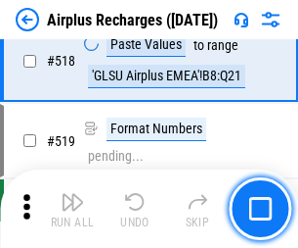
scroll to position [8420, 0]
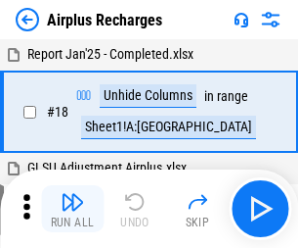
click at [72, 208] on img "button" at bounding box center [72, 201] width 23 height 23
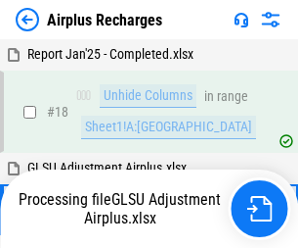
scroll to position [86, 0]
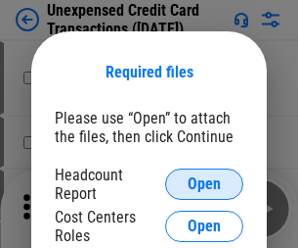
click at [204, 184] on span "Open" at bounding box center [204, 184] width 33 height 16
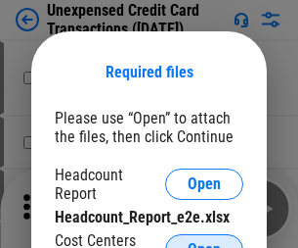
click at [204, 242] on span "Open" at bounding box center [204, 250] width 33 height 16
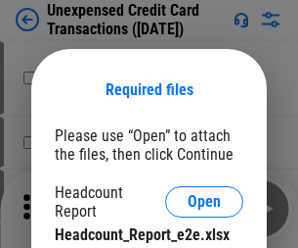
scroll to position [18, 0]
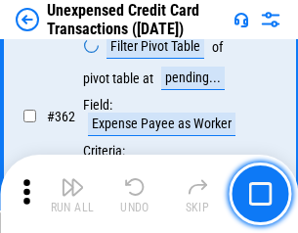
scroll to position [5032, 0]
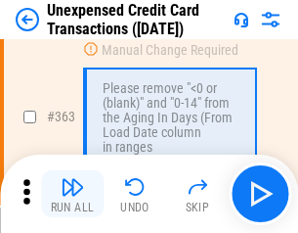
click at [72, 194] on img "button" at bounding box center [72, 186] width 23 height 23
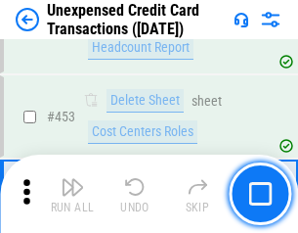
scroll to position [6674, 0]
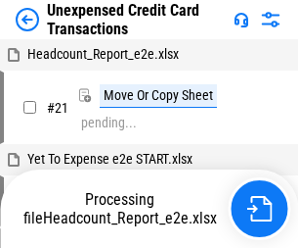
scroll to position [30, 0]
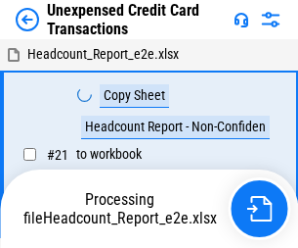
scroll to position [30, 0]
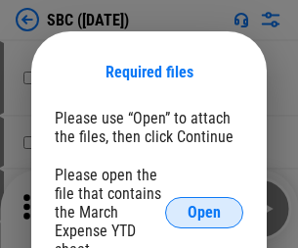
click at [204, 211] on span "Open" at bounding box center [204, 212] width 33 height 16
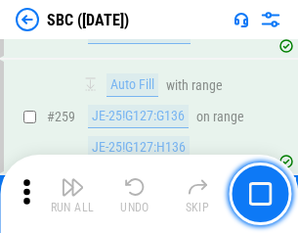
scroll to position [3824, 0]
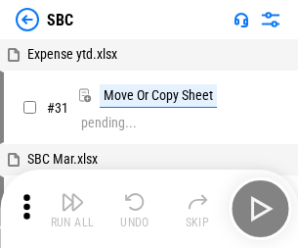
scroll to position [20, 0]
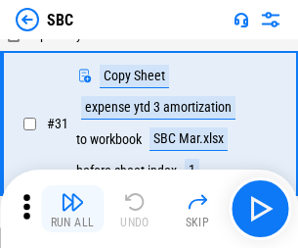
click at [72, 208] on img "button" at bounding box center [72, 201] width 23 height 23
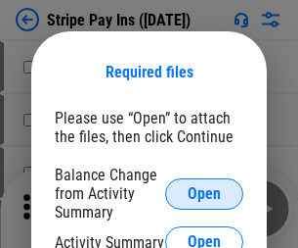
click at [204, 193] on span "Open" at bounding box center [204, 194] width 33 height 16
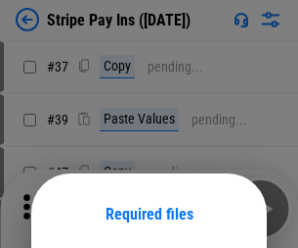
scroll to position [142, 0]
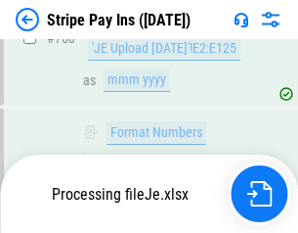
scroll to position [10304, 0]
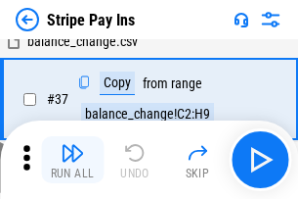
click at [72, 159] on img "button" at bounding box center [72, 152] width 23 height 23
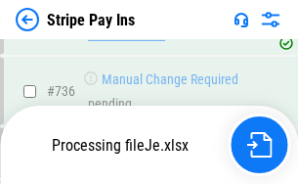
scroll to position [10261, 0]
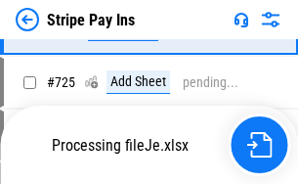
scroll to position [10261, 0]
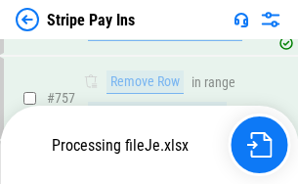
scroll to position [10261, 0]
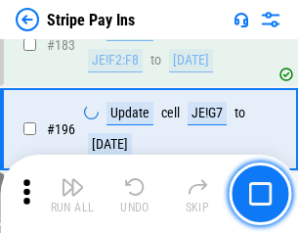
scroll to position [2649, 0]
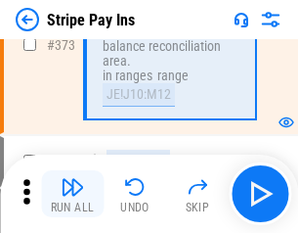
click at [72, 194] on img "button" at bounding box center [72, 186] width 23 height 23
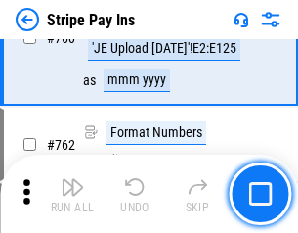
scroll to position [10236, 0]
